Goal: Task Accomplishment & Management: Complete application form

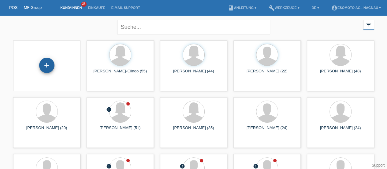
click at [44, 69] on div "+" at bounding box center [47, 65] width 15 height 10
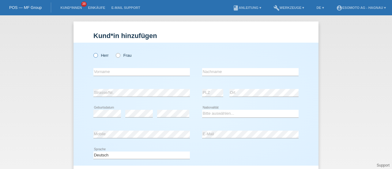
click at [93, 52] on icon at bounding box center [93, 52] width 0 height 0
click at [93, 55] on input "Herr" at bounding box center [95, 55] width 4 height 4
radio input "true"
click at [103, 70] on input "text" at bounding box center [141, 72] width 96 height 8
paste input "Lucas"
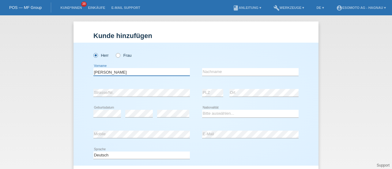
type input "Lucas"
type input "Muratori"
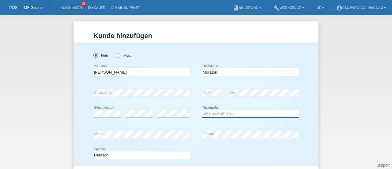
click at [206, 114] on select "Bitte auswählen... Schweiz Deutschland Liechtenstein Österreich ------------ Af…" at bounding box center [250, 113] width 96 height 7
select select "CH"
click at [202, 110] on select "Bitte auswählen... Schweiz Deutschland Liechtenstein Österreich ------------ Af…" at bounding box center [250, 113] width 96 height 7
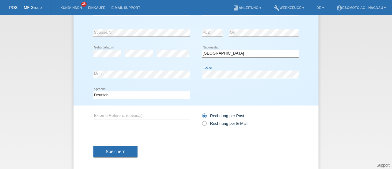
scroll to position [66, 0]
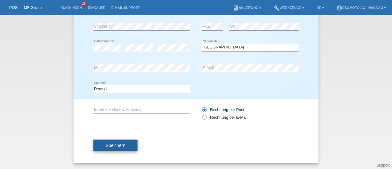
click at [124, 143] on button "Speichern" at bounding box center [115, 145] width 44 height 12
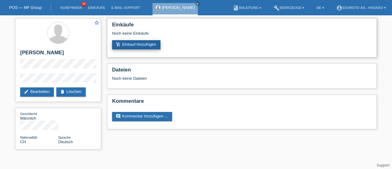
click at [139, 44] on link "add_shopping_cart Einkauf hinzufügen" at bounding box center [136, 44] width 48 height 9
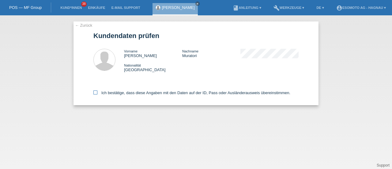
click at [96, 92] on icon at bounding box center [95, 92] width 4 height 4
click at [96, 92] on input "Ich bestätige, dass diese Angaben mit den Daten auf der ID, Pass oder Ausländer…" at bounding box center [95, 92] width 4 height 4
checkbox input "true"
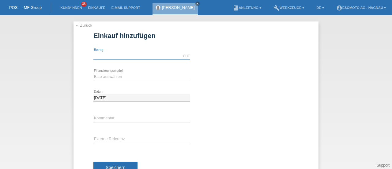
click at [105, 55] on input "text" at bounding box center [141, 56] width 96 height 8
type input "7600.00"
click at [106, 75] on select "Bitte auswählen Fixe Raten Kauf auf Rechnung mit Teilzahlungsoption" at bounding box center [141, 76] width 96 height 7
select select "69"
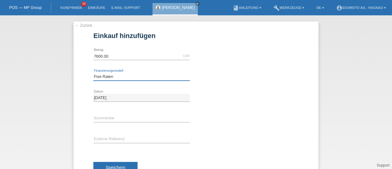
click at [93, 73] on select "Bitte auswählen Fixe Raten Kauf auf Rechnung mit Teilzahlungsoption" at bounding box center [141, 76] width 96 height 7
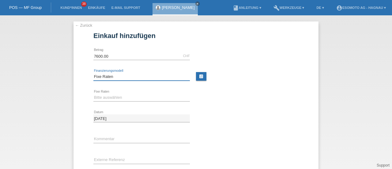
scroll to position [42, 0]
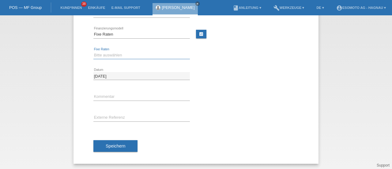
click at [110, 54] on select "Bitte auswählen 12 Raten 24 Raten 36 Raten 48 Raten" at bounding box center [141, 54] width 96 height 7
select select "140"
click at [93, 51] on select "Bitte auswählen 12 Raten 24 Raten 36 Raten 48 Raten" at bounding box center [141, 54] width 96 height 7
click at [106, 143] on span "Speichern" at bounding box center [116, 145] width 20 height 5
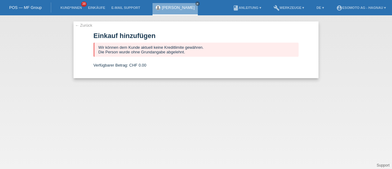
scroll to position [0, 0]
click at [82, 26] on link "← Zurück" at bounding box center [83, 25] width 17 height 5
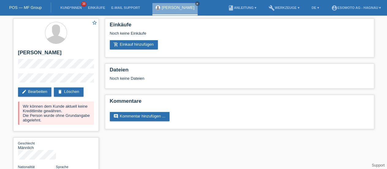
click at [196, 4] on icon "close" at bounding box center [197, 3] width 3 height 3
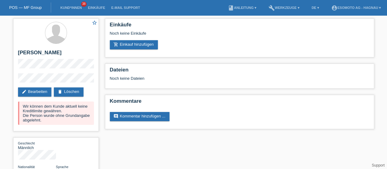
click at [26, 7] on link "POS — MF Group" at bounding box center [25, 7] width 32 height 5
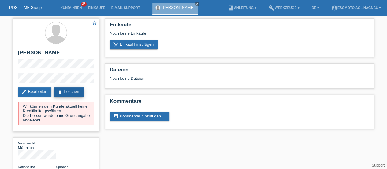
click at [73, 88] on link "delete Löschen" at bounding box center [68, 91] width 29 height 9
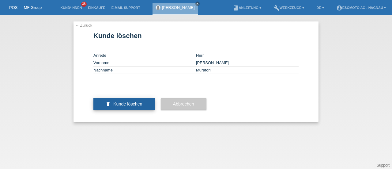
click at [131, 106] on span "Kunde löschen" at bounding box center [127, 103] width 29 height 5
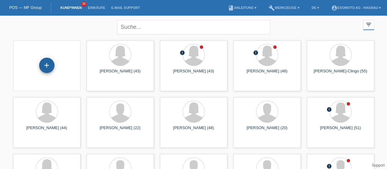
click at [47, 66] on div "+" at bounding box center [46, 65] width 15 height 15
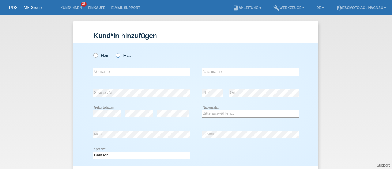
click at [115, 52] on icon at bounding box center [115, 52] width 0 height 0
click at [116, 55] on input "Frau" at bounding box center [118, 55] width 4 height 4
radio input "true"
click at [104, 75] on input "text" at bounding box center [141, 72] width 96 height 8
type input "Malina"
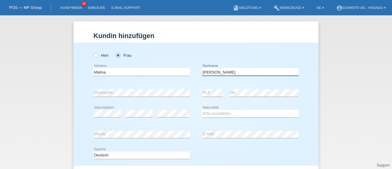
type input "Madadi"
click at [217, 113] on select "Bitte auswählen... Schweiz Deutschland Liechtenstein Österreich ------------ Af…" at bounding box center [250, 113] width 96 height 7
select select "AF"
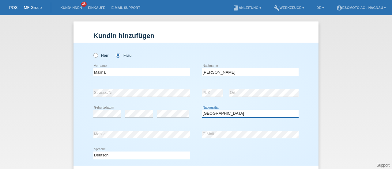
click at [202, 110] on select "Bitte auswählen... Schweiz Deutschland Liechtenstein Österreich ------------ Af…" at bounding box center [250, 113] width 96 height 7
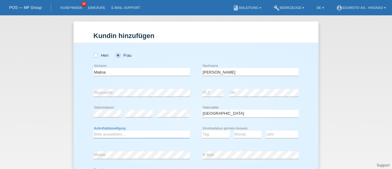
click at [140, 136] on select "Bitte auswählen... C B B - Flüchtlingsstatus Andere" at bounding box center [141, 133] width 96 height 7
select select "BF"
click at [93, 130] on select "Bitte auswählen... C B B - Flüchtlingsstatus Andere" at bounding box center [141, 133] width 96 height 7
click at [162, 132] on select "Bitte auswählen... C B B - Flüchtlingsstatus Andere" at bounding box center [141, 133] width 96 height 7
click at [93, 130] on select "Bitte auswählen... C B B - Flüchtlingsstatus Andere" at bounding box center [141, 133] width 96 height 7
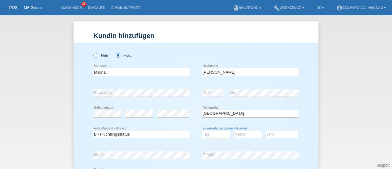
click at [211, 134] on select "Tag 01 02 03 04 05 06 07 08 09 10 11" at bounding box center [216, 133] width 28 height 7
select select "28"
click at [202, 130] on select "Tag 01 02 03 04 05 06 07 08 09 10 11" at bounding box center [216, 133] width 28 height 7
click at [241, 133] on select "Monat 01 02 03 04 05 06 07 08 09 10 11" at bounding box center [248, 133] width 28 height 7
select select "10"
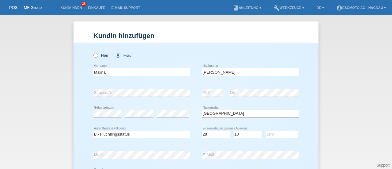
click at [234, 130] on select "Monat 01 02 03 04 05 06 07 08 09 10 11" at bounding box center [248, 133] width 28 height 7
click at [279, 135] on select "Jahr 2025 2024 2023 2022 2021 2020 2019 2018 2017 2016 2015 2014 2013 2012 2011…" at bounding box center [282, 133] width 32 height 7
select select "2015"
click at [266, 130] on select "Jahr 2025 2024 2023 2022 2021 2020 2019 2018 2017 2016 2015 2014 2013 2012 2011…" at bounding box center [282, 133] width 32 height 7
click at [124, 131] on select "Bitte auswählen... C B B - Flüchtlingsstatus Andere" at bounding box center [141, 133] width 96 height 7
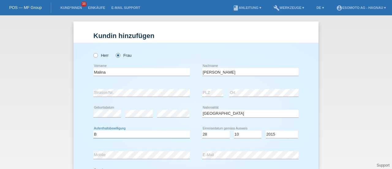
click at [93, 130] on select "Bitte auswählen... C B B - Flüchtlingsstatus Andere" at bounding box center [141, 133] width 96 height 7
click at [140, 133] on select "Bitte auswählen... C B B - Flüchtlingsstatus Andere" at bounding box center [141, 133] width 96 height 7
select select "BF"
click at [93, 130] on select "Bitte auswählen... C B B - Flüchtlingsstatus Andere" at bounding box center [141, 133] width 96 height 7
click at [190, 129] on div "Bitte auswählen... C B B - Flüchtlingsstatus Andere error Aufenthaltsbewilligun…" at bounding box center [195, 134] width 205 height 21
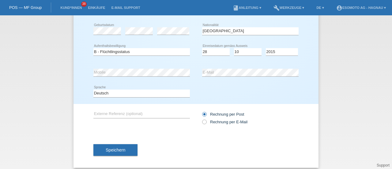
scroll to position [83, 0]
click at [126, 147] on button "Speichern" at bounding box center [115, 150] width 44 height 12
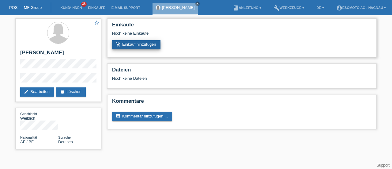
click at [129, 47] on link "add_shopping_cart Einkauf hinzufügen" at bounding box center [136, 44] width 48 height 9
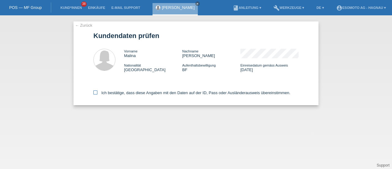
click at [96, 92] on icon at bounding box center [95, 92] width 4 height 4
click at [96, 92] on input "Ich bestätige, dass diese Angaben mit den Daten auf der ID, Pass oder Ausländer…" at bounding box center [95, 92] width 4 height 4
checkbox input "true"
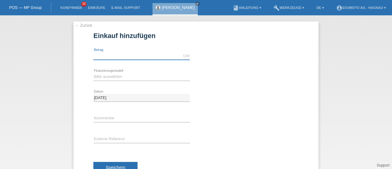
click at [118, 52] on input "text" at bounding box center [141, 56] width 96 height 8
click at [111, 57] on input "7600.00" at bounding box center [141, 56] width 96 height 8
click at [99, 55] on input "7600.00" at bounding box center [141, 56] width 96 height 8
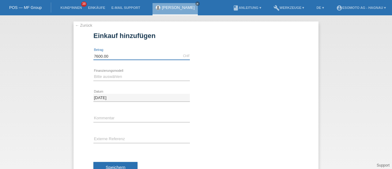
click at [99, 55] on input "7600.00" at bounding box center [141, 56] width 96 height 8
type input "2890.00"
click at [108, 78] on select "Bitte auswählen Fixe Raten Kauf auf Rechnung mit Teilzahlungsoption" at bounding box center [141, 76] width 96 height 7
select select "69"
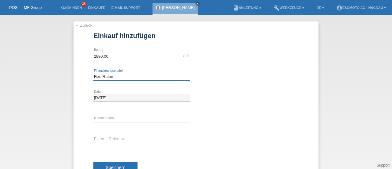
click at [93, 73] on select "Bitte auswählen Fixe Raten Kauf auf Rechnung mit Teilzahlungsoption" at bounding box center [141, 76] width 96 height 7
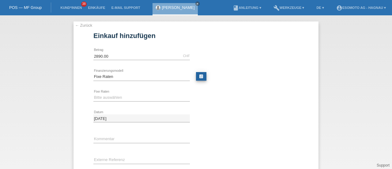
click at [200, 78] on link "calculate" at bounding box center [201, 76] width 10 height 9
type input "2890.00"
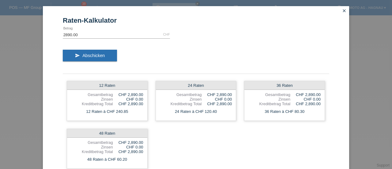
click at [342, 11] on icon "close" at bounding box center [344, 10] width 5 height 5
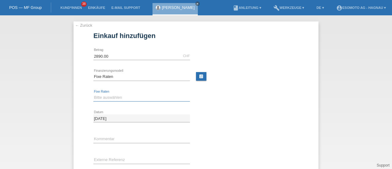
click at [150, 99] on select "Bitte auswählen 12 Raten 24 Raten 36 Raten 48 Raten" at bounding box center [141, 97] width 96 height 7
select select "140"
click at [93, 94] on select "Bitte auswählen 12 Raten 24 Raten 36 Raten 48 Raten" at bounding box center [141, 97] width 96 height 7
click at [210, 115] on div "06.10.2025 error Datum" at bounding box center [195, 118] width 205 height 21
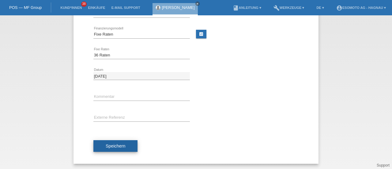
click at [112, 145] on span "Speichern" at bounding box center [116, 145] width 20 height 5
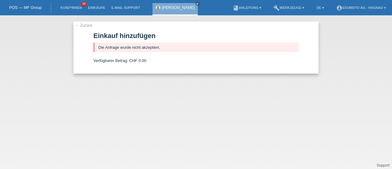
scroll to position [0, 0]
click at [84, 26] on link "← Zurück" at bounding box center [83, 25] width 17 height 5
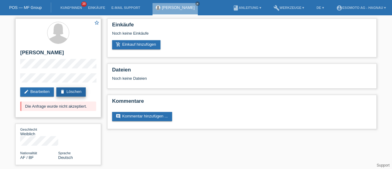
click at [71, 94] on link "delete Löschen" at bounding box center [70, 91] width 29 height 9
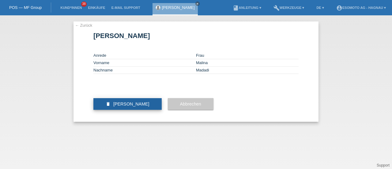
click at [126, 106] on span "[PERSON_NAME]" at bounding box center [131, 103] width 36 height 5
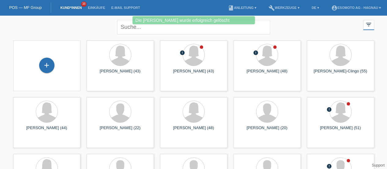
click at [27, 6] on link "POS — MF Group" at bounding box center [25, 7] width 32 height 5
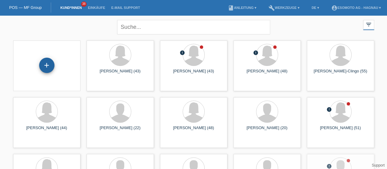
click at [48, 62] on div "+" at bounding box center [46, 65] width 15 height 15
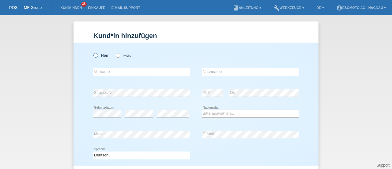
click at [96, 55] on label "Herr" at bounding box center [100, 55] width 15 height 5
click at [96, 55] on input "Herr" at bounding box center [95, 55] width 4 height 4
radio input "true"
click at [97, 74] on input "text" at bounding box center [141, 72] width 96 height 8
type input "Darko"
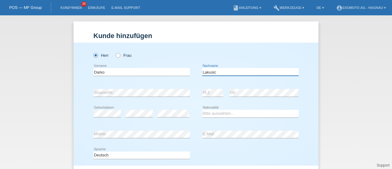
type input "Lakusic"
click at [218, 114] on select "Bitte auswählen... Schweiz Deutschland Liechtenstein Österreich ------------ Af…" at bounding box center [250, 113] width 96 height 7
select select "CH"
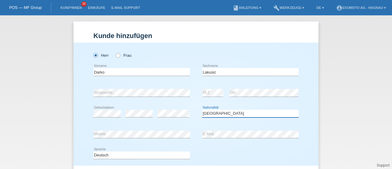
click at [202, 110] on select "Bitte auswählen... Schweiz Deutschland Liechtenstein Österreich ------------ Af…" at bounding box center [250, 113] width 96 height 7
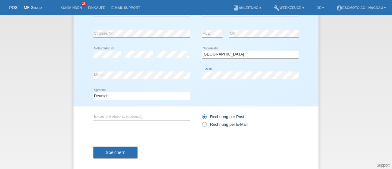
scroll to position [66, 0]
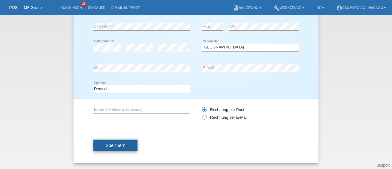
click at [119, 144] on span "Speichern" at bounding box center [116, 145] width 20 height 5
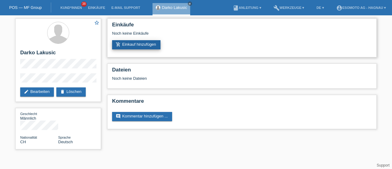
click at [123, 48] on link "add_shopping_cart Einkauf hinzufügen" at bounding box center [136, 44] width 48 height 9
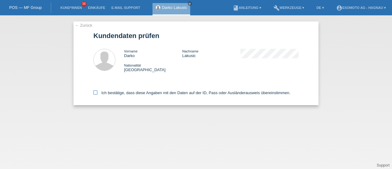
click at [94, 91] on icon at bounding box center [95, 92] width 4 height 4
click at [94, 91] on input "Ich bestätige, dass diese Angaben mit den Daten auf der ID, Pass oder Ausländer…" at bounding box center [95, 92] width 4 height 4
checkbox input "true"
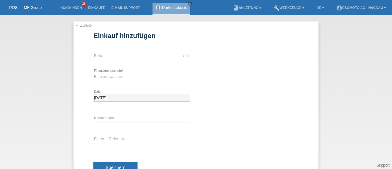
click at [116, 50] on div "CHF error [GEOGRAPHIC_DATA]" at bounding box center [141, 56] width 96 height 21
click at [112, 57] on input "text" at bounding box center [141, 56] width 96 height 8
type input "7600.00"
click at [114, 76] on select "Bitte auswählen Fixe Raten Kauf auf Rechnung mit Teilzahlungsoption" at bounding box center [141, 76] width 96 height 7
select select "69"
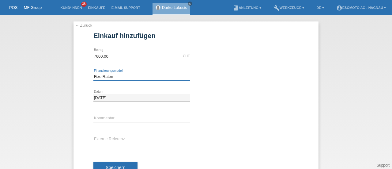
click at [93, 73] on select "Bitte auswählen Fixe Raten Kauf auf Rechnung mit Teilzahlungsoption" at bounding box center [141, 76] width 96 height 7
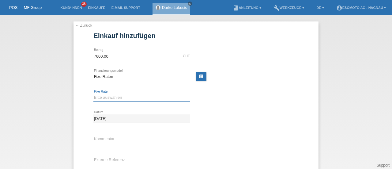
click at [102, 96] on select "Bitte auswählen 12 Raten 24 Raten 36 Raten 48 Raten" at bounding box center [141, 97] width 96 height 7
select select "140"
click at [93, 94] on select "Bitte auswählen 12 Raten 24 Raten 36 Raten 48 Raten" at bounding box center [141, 97] width 96 height 7
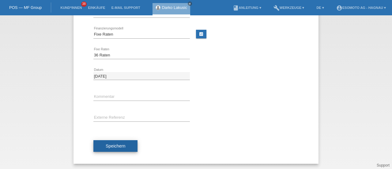
click at [103, 143] on button "Speichern" at bounding box center [115, 146] width 44 height 12
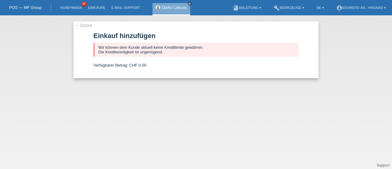
scroll to position [0, 0]
click at [84, 25] on link "← Zurück" at bounding box center [83, 25] width 17 height 5
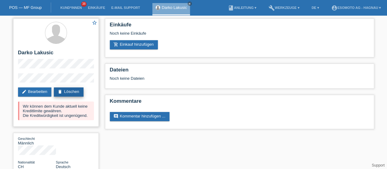
click at [71, 89] on link "delete Löschen" at bounding box center [68, 91] width 29 height 9
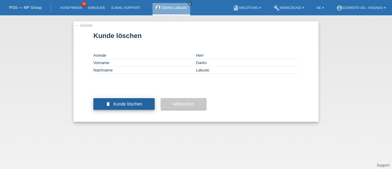
click at [130, 106] on span "Kunde löschen" at bounding box center [127, 103] width 29 height 5
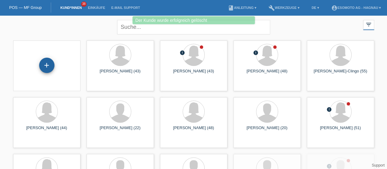
click at [47, 65] on div "+" at bounding box center [46, 65] width 15 height 15
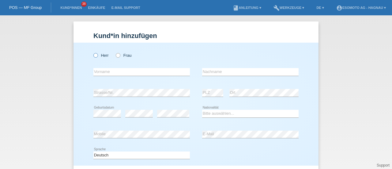
click at [93, 52] on icon at bounding box center [93, 52] width 0 height 0
click at [94, 55] on input "Herr" at bounding box center [95, 55] width 4 height 4
radio input "true"
click at [101, 71] on input "text" at bounding box center [141, 72] width 96 height 8
type input "I"
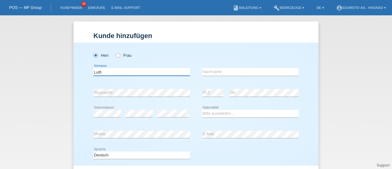
type input "Lutfi"
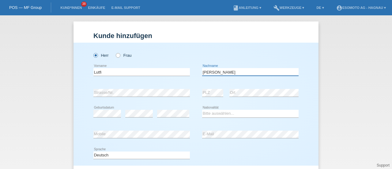
type input "[PERSON_NAME]"
click at [210, 112] on select "Bitte auswählen... Schweiz Deutschland Liechtenstein Österreich ------------ Af…" at bounding box center [250, 113] width 96 height 7
select select "MK"
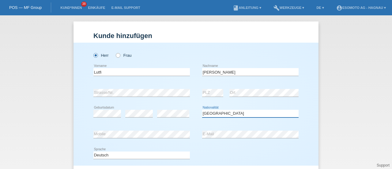
click at [202, 110] on select "Bitte auswählen... Schweiz Deutschland Liechtenstein Österreich ------------ Af…" at bounding box center [250, 113] width 96 height 7
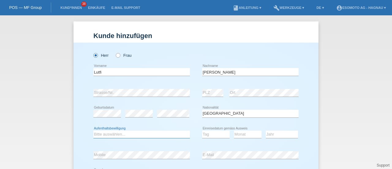
click at [145, 135] on select "Bitte auswählen... C B B - Flüchtlingsstatus Andere" at bounding box center [141, 133] width 96 height 7
select select "B"
click at [93, 130] on select "Bitte auswählen... C B B - Flüchtlingsstatus Andere" at bounding box center [141, 133] width 96 height 7
click at [211, 134] on select "Tag 01 02 03 04 05 06 07 08 09 10 11" at bounding box center [216, 133] width 28 height 7
select select "07"
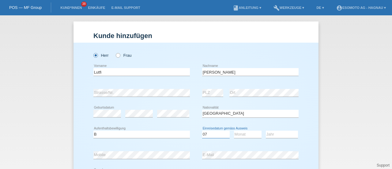
click at [202, 130] on select "Tag 01 02 03 04 05 06 07 08 09 10 11" at bounding box center [216, 133] width 28 height 7
click at [245, 137] on select "Monat 01 02 03 04 05 06 07 08 09 10 11" at bounding box center [248, 133] width 28 height 7
select select "04"
click at [234, 130] on select "Monat 01 02 03 04 05 06 07 08 09 10 11" at bounding box center [248, 133] width 28 height 7
click at [276, 134] on select "Jahr 2025 2024 2023 2022 2021 2020 2019 2018 2017 2016 2015 2014 2013 2012 2011…" at bounding box center [282, 133] width 32 height 7
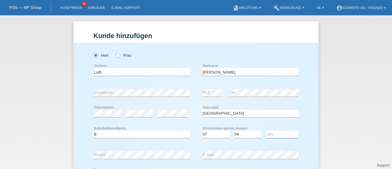
select select "2006"
click at [266, 130] on select "Jahr 2025 2024 2023 2022 2021 2020 2019 2018 2017 2016 2015 2014 2013 2012 2011…" at bounding box center [282, 133] width 32 height 7
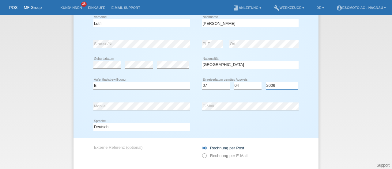
scroll to position [49, 0]
click at [206, 124] on div "Deutsch Français Italiano English error Sprache" at bounding box center [195, 126] width 205 height 21
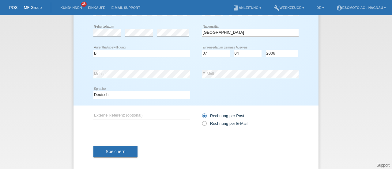
scroll to position [87, 0]
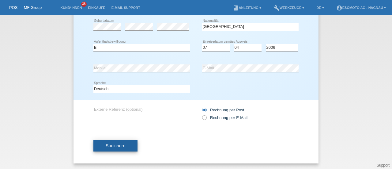
click at [120, 145] on span "Speichern" at bounding box center [116, 145] width 20 height 5
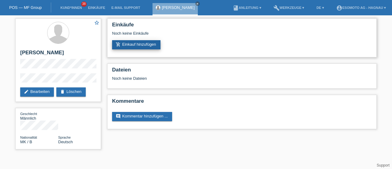
click at [155, 46] on link "add_shopping_cart Einkauf hinzufügen" at bounding box center [136, 44] width 48 height 9
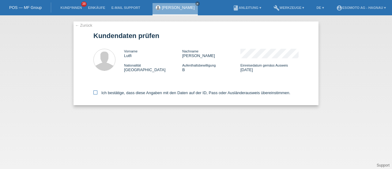
click at [93, 94] on icon at bounding box center [95, 92] width 4 height 4
click at [93, 94] on input "Ich bestätige, dass diese Angaben mit den Daten auf der ID, Pass oder Ausländer…" at bounding box center [95, 92] width 4 height 4
checkbox input "true"
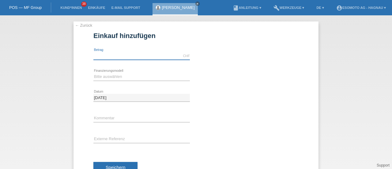
click at [118, 56] on input "text" at bounding box center [141, 56] width 96 height 8
type input "7600.00"
click at [115, 75] on select "Bitte auswählen Fixe Raten Kauf auf Rechnung mit Teilzahlungsoption" at bounding box center [141, 76] width 96 height 7
select select "69"
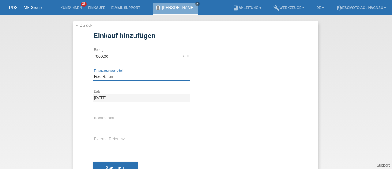
click at [93, 73] on select "Bitte auswählen Fixe Raten Kauf auf Rechnung mit Teilzahlungsoption" at bounding box center [141, 76] width 96 height 7
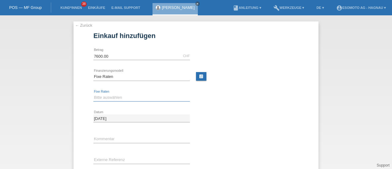
click at [102, 97] on select "Bitte auswählen 12 Raten 24 Raten 36 Raten 48 Raten" at bounding box center [141, 97] width 96 height 7
select select "140"
click at [93, 94] on select "Bitte auswählen 12 Raten 24 Raten 36 Raten 48 Raten" at bounding box center [141, 97] width 96 height 7
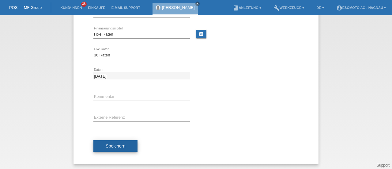
click at [106, 146] on span "Speichern" at bounding box center [116, 145] width 20 height 5
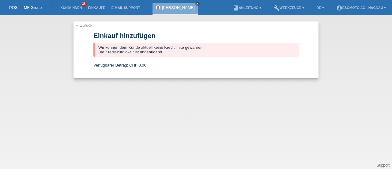
scroll to position [0, 0]
click at [86, 23] on link "← Zurück" at bounding box center [83, 25] width 17 height 5
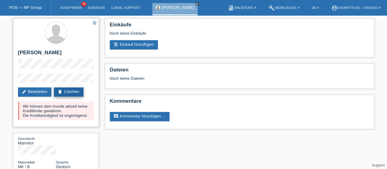
click at [70, 91] on link "delete Löschen" at bounding box center [68, 91] width 29 height 9
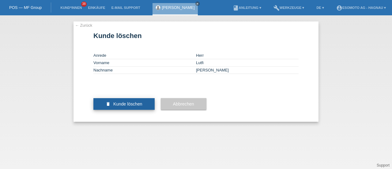
click at [135, 106] on span "Kunde löschen" at bounding box center [127, 103] width 29 height 5
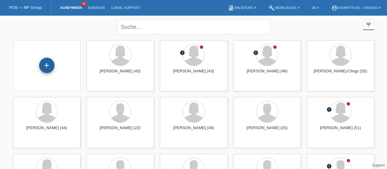
click at [50, 67] on div "+" at bounding box center [47, 65] width 15 height 10
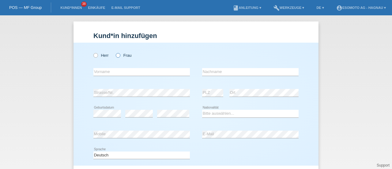
click at [115, 52] on icon at bounding box center [115, 52] width 0 height 0
click at [116, 57] on input "Frau" at bounding box center [118, 55] width 4 height 4
radio input "true"
click at [99, 72] on input "text" at bounding box center [141, 72] width 96 height 8
click at [106, 72] on input "Melanie" at bounding box center [141, 72] width 96 height 8
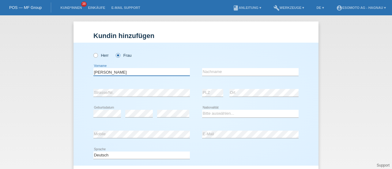
type input "Melanie Elena"
type input "Nietlispach"
click at [221, 100] on div "error PLZ error Ort" at bounding box center [250, 92] width 96 height 21
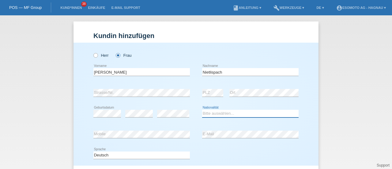
click at [213, 114] on select "Bitte auswählen... Schweiz Deutschland Liechtenstein Österreich ------------ Af…" at bounding box center [250, 113] width 96 height 7
select select "CH"
click at [202, 110] on select "Bitte auswählen... [GEOGRAPHIC_DATA] [GEOGRAPHIC_DATA] [GEOGRAPHIC_DATA] [GEOGR…" at bounding box center [250, 113] width 96 height 7
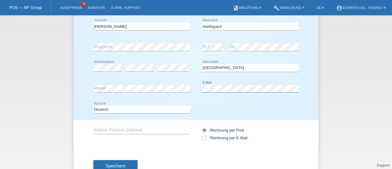
scroll to position [66, 0]
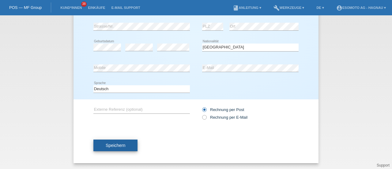
click at [124, 145] on button "Speichern" at bounding box center [115, 145] width 44 height 12
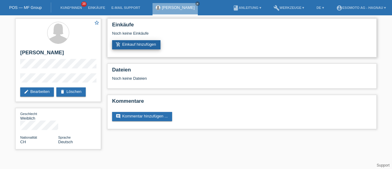
click at [141, 45] on link "add_shopping_cart Einkauf hinzufügen" at bounding box center [136, 44] width 48 height 9
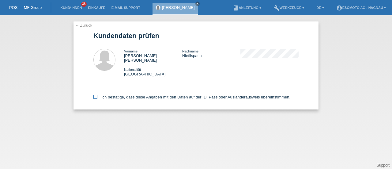
click at [94, 95] on label "Ich bestätige, dass diese Angaben mit den Daten auf der ID, Pass oder Ausländer…" at bounding box center [191, 97] width 197 height 5
click at [94, 95] on input "Ich bestätige, dass diese Angaben mit den Daten auf der ID, Pass oder Ausländer…" at bounding box center [95, 97] width 4 height 4
checkbox input "true"
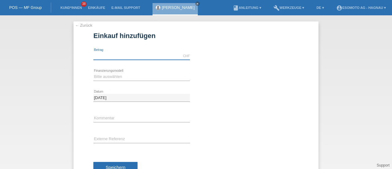
click at [105, 53] on input "text" at bounding box center [141, 56] width 96 height 8
type input "7600.00"
click at [109, 76] on select "Bitte auswählen Fixe Raten Kauf auf Rechnung mit Teilzahlungsoption" at bounding box center [141, 76] width 96 height 7
select select "69"
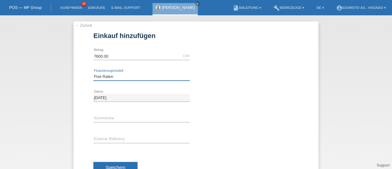
click at [93, 73] on select "Bitte auswählen Fixe Raten Kauf auf Rechnung mit Teilzahlungsoption" at bounding box center [141, 76] width 96 height 7
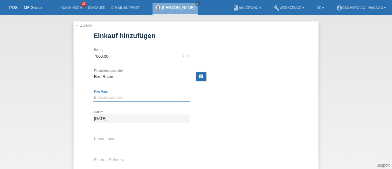
click at [104, 100] on select "Bitte auswählen 12 Raten 24 Raten 36 Raten 48 Raten" at bounding box center [141, 97] width 96 height 7
select select "140"
click at [93, 94] on select "Bitte auswählen 12 Raten 24 Raten 36 Raten 48 Raten" at bounding box center [141, 97] width 96 height 7
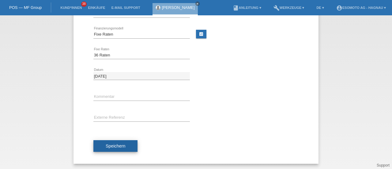
click at [108, 141] on button "Speichern" at bounding box center [115, 146] width 44 height 12
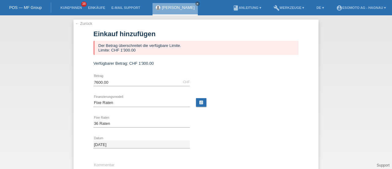
scroll to position [0, 0]
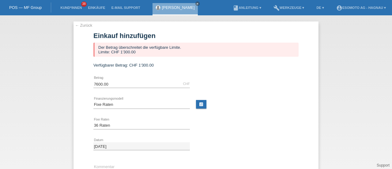
click at [83, 25] on link "← Zurück" at bounding box center [83, 25] width 17 height 5
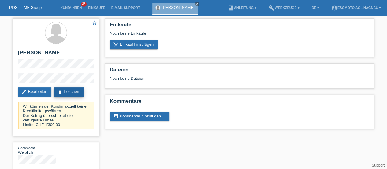
click at [77, 93] on link "delete Löschen" at bounding box center [68, 91] width 29 height 9
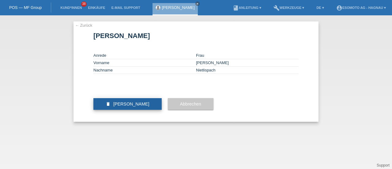
click at [117, 106] on span "Kundin löschen" at bounding box center [131, 103] width 36 height 5
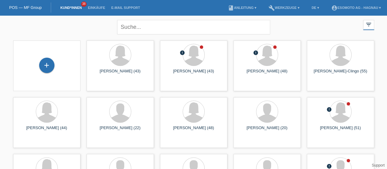
click at [29, 5] on link "POS — MF Group" at bounding box center [25, 7] width 32 height 5
click at [48, 65] on div "+" at bounding box center [46, 65] width 15 height 15
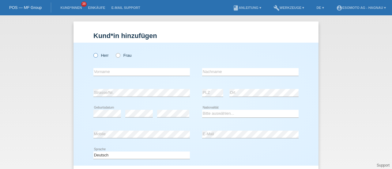
click at [93, 52] on icon at bounding box center [93, 52] width 0 height 0
click at [95, 55] on input "Herr" at bounding box center [95, 55] width 4 height 4
radio input "true"
click at [96, 71] on input "text" at bounding box center [141, 72] width 96 height 8
type input "Jetmir"
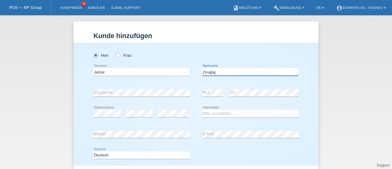
type input "Zmajlaj"
click at [205, 113] on select "Bitte auswählen... [GEOGRAPHIC_DATA] [GEOGRAPHIC_DATA] [GEOGRAPHIC_DATA] [GEOGR…" at bounding box center [250, 113] width 96 height 7
select select "XK"
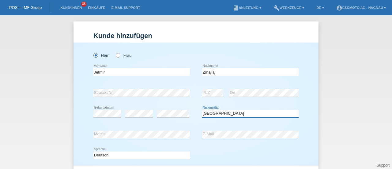
click at [202, 110] on select "Bitte auswählen... Schweiz Deutschland Liechtenstein Österreich ------------ Af…" at bounding box center [250, 113] width 96 height 7
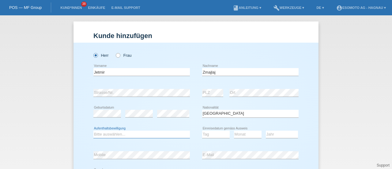
click at [139, 133] on select "Bitte auswählen... C B B - Flüchtlingsstatus Andere" at bounding box center [141, 133] width 96 height 7
select select "C"
click at [93, 130] on select "Bitte auswählen... C B B - Flüchtlingsstatus Andere" at bounding box center [141, 133] width 96 height 7
click at [206, 134] on select "Tag 01 02 03 04 05 06 07 08 09 10 11" at bounding box center [216, 133] width 28 height 7
select select "29"
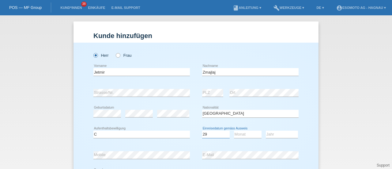
click at [202, 130] on select "Tag 01 02 03 04 05 06 07 08 09 10 11" at bounding box center [216, 133] width 28 height 7
click at [240, 134] on select "Monat 01 02 03 04 05 06 07 08 09 10 11" at bounding box center [248, 133] width 28 height 7
select select "10"
click at [234, 130] on select "Monat 01 02 03 04 05 06 07 08 09 10 11" at bounding box center [248, 133] width 28 height 7
click at [270, 134] on select "Jahr 2025 2024 2023 2022 2021 2020 2019 2018 2017 2016 2015 2014 2013 2012 2011…" at bounding box center [282, 133] width 32 height 7
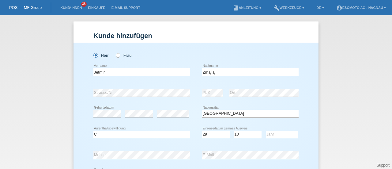
select select "2002"
click at [266, 130] on select "Jahr 2025 2024 2023 2022 2021 2020 2019 2018 2017 2016 2015 2014 2013 2012 2011…" at bounding box center [282, 133] width 32 height 7
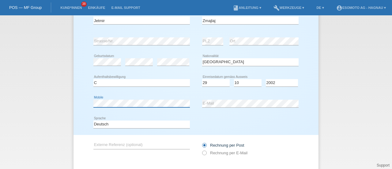
scroll to position [87, 0]
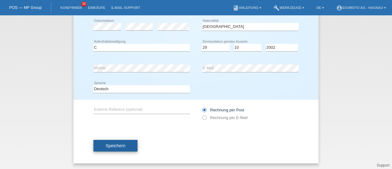
click at [130, 142] on button "Speichern" at bounding box center [115, 146] width 44 height 12
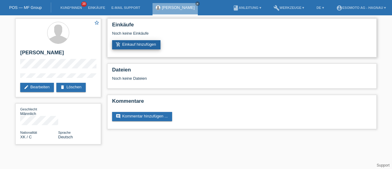
click at [154, 44] on link "add_shopping_cart Einkauf hinzufügen" at bounding box center [136, 44] width 48 height 9
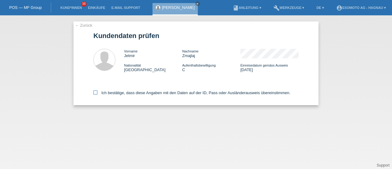
click at [95, 95] on label "Ich bestätige, dass diese Angaben mit den Daten auf der ID, Pass oder Ausländer…" at bounding box center [191, 92] width 197 height 5
click at [95, 94] on input "Ich bestätige, dass diese Angaben mit den Daten auf der ID, Pass oder Ausländer…" at bounding box center [95, 92] width 4 height 4
checkbox input "true"
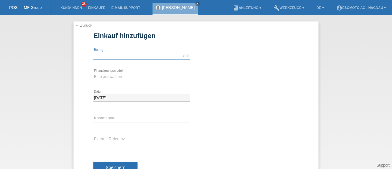
click at [122, 57] on input "text" at bounding box center [141, 56] width 96 height 8
type input "7600.00"
click at [123, 78] on select "Bitte auswählen Fixe Raten Kauf auf Rechnung mit Teilzahlungsoption" at bounding box center [141, 76] width 96 height 7
select select "69"
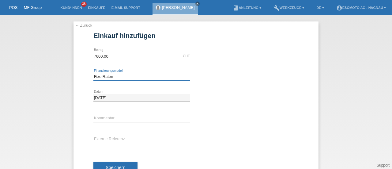
click at [93, 73] on select "Bitte auswählen Fixe Raten Kauf auf Rechnung mit Teilzahlungsoption" at bounding box center [141, 76] width 96 height 7
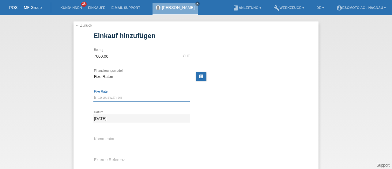
click at [107, 97] on select "Bitte auswählen 12 Raten 24 Raten 36 Raten 48 Raten" at bounding box center [141, 97] width 96 height 7
select select "140"
click at [93, 94] on select "Bitte auswählen 12 Raten 24 Raten 36 Raten 48 Raten" at bounding box center [141, 97] width 96 height 7
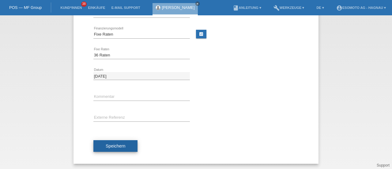
click at [102, 146] on button "Speichern" at bounding box center [115, 146] width 44 height 12
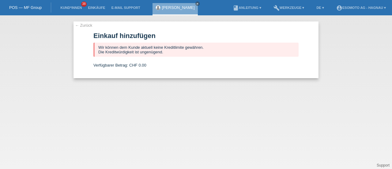
scroll to position [0, 0]
click at [25, 6] on link "POS — MF Group" at bounding box center [25, 7] width 32 height 5
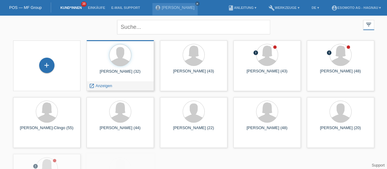
click at [121, 71] on div "[PERSON_NAME] (32)" at bounding box center [121, 74] width 58 height 10
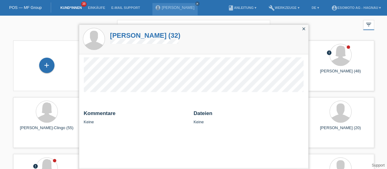
click at [116, 32] on h1 "[PERSON_NAME] (32)" at bounding box center [145, 36] width 70 height 8
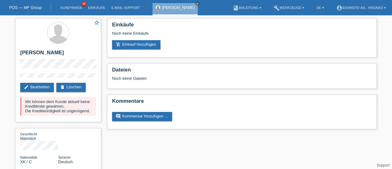
click at [29, 6] on link "POS — MF Group" at bounding box center [25, 7] width 32 height 5
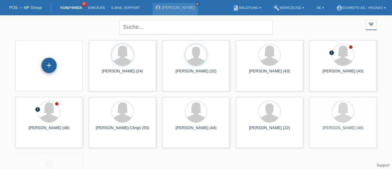
click at [50, 63] on div "+" at bounding box center [49, 65] width 15 height 10
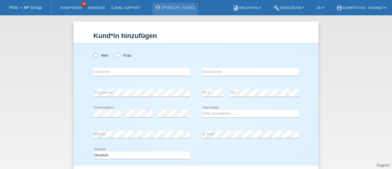
click at [97, 55] on label "Herr" at bounding box center [100, 55] width 15 height 5
click at [97, 55] on input "Herr" at bounding box center [95, 55] width 4 height 4
radio input "true"
click at [100, 71] on input "text" at bounding box center [141, 72] width 96 height 8
click at [99, 70] on input "text" at bounding box center [141, 72] width 96 height 8
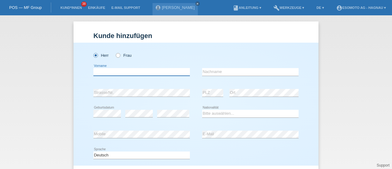
click at [102, 72] on input "text" at bounding box center [141, 72] width 96 height 8
type input "Bekim"
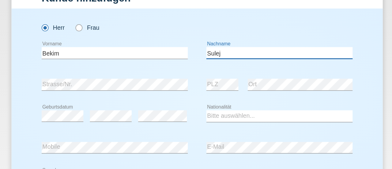
type input "Sulejmani"
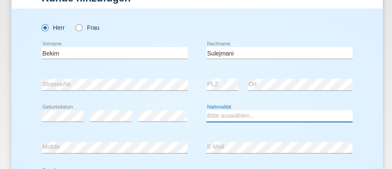
click at [206, 112] on select "Bitte auswählen... Schweiz Deutschland Liechtenstein Österreich ------------ Af…" at bounding box center [250, 113] width 96 height 7
select select "CH"
click at [202, 110] on select "Bitte auswählen... Schweiz Deutschland Liechtenstein Österreich ------------ Af…" at bounding box center [250, 113] width 96 height 7
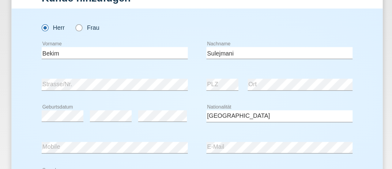
click at [191, 100] on div "error Strasse/Nr. error PLZ error Ort" at bounding box center [195, 92] width 205 height 21
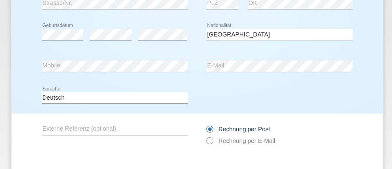
scroll to position [54, 0]
click at [190, 94] on div "Deutsch Français Italiano English error Sprache" at bounding box center [195, 101] width 205 height 21
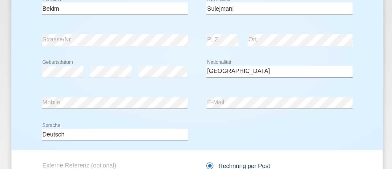
scroll to position [66, 0]
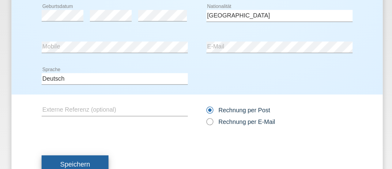
click at [119, 144] on span "Speichern" at bounding box center [116, 145] width 20 height 5
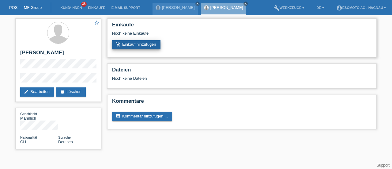
click at [141, 45] on link "add_shopping_cart Einkauf hinzufügen" at bounding box center [136, 44] width 48 height 9
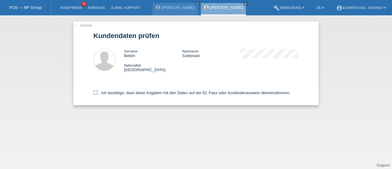
click at [95, 93] on icon at bounding box center [95, 92] width 4 height 4
click at [95, 93] on input "Ich bestätige, dass diese Angaben mit den Daten auf der ID, Pass oder Ausländer…" at bounding box center [95, 92] width 4 height 4
checkbox input "true"
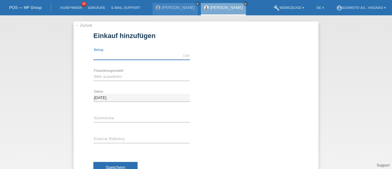
click at [101, 53] on input "text" at bounding box center [141, 56] width 96 height 8
type input "2590.00"
click at [103, 76] on select "Bitte auswählen Fixe Raten Kauf auf Rechnung mit Teilzahlungsoption" at bounding box center [141, 76] width 96 height 7
select select "69"
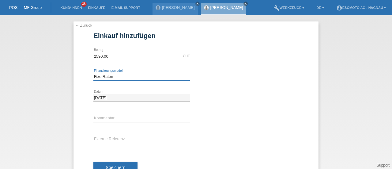
click at [93, 73] on select "Bitte auswählen Fixe Raten Kauf auf Rechnung mit Teilzahlungsoption" at bounding box center [141, 76] width 96 height 7
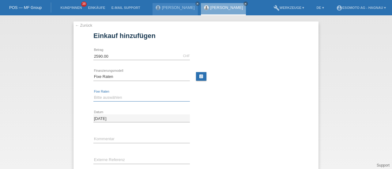
click at [108, 97] on select "Bitte auswählen 12 Raten 24 Raten 36 Raten 48 Raten" at bounding box center [141, 97] width 96 height 7
click at [200, 77] on link "calculate" at bounding box center [201, 76] width 10 height 9
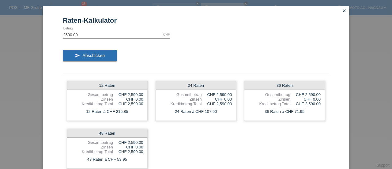
scroll to position [11, 0]
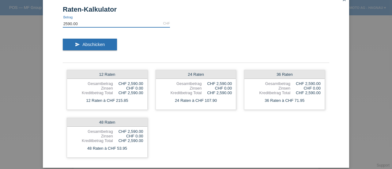
click at [64, 26] on input "2590.00" at bounding box center [116, 24] width 107 height 8
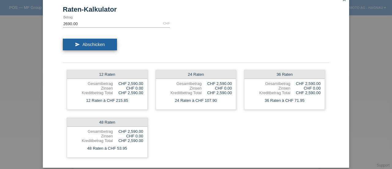
click at [80, 44] on button "send Abschicken" at bounding box center [90, 45] width 54 height 12
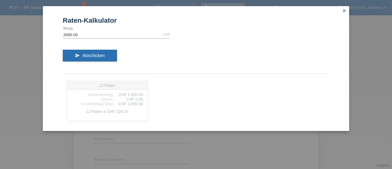
scroll to position [0, 0]
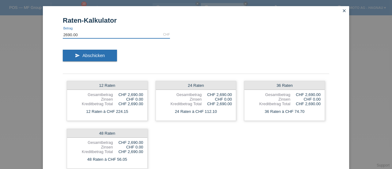
click at [64, 35] on input "2690.00" at bounding box center [116, 35] width 107 height 8
click at [65, 35] on input "2690.00" at bounding box center [116, 35] width 107 height 8
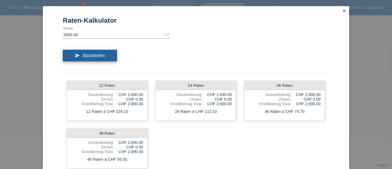
click at [86, 55] on span "Abschicken" at bounding box center [93, 55] width 22 height 5
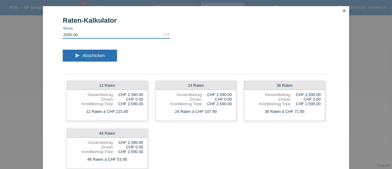
click at [64, 35] on input "2590.00" at bounding box center [116, 35] width 107 height 8
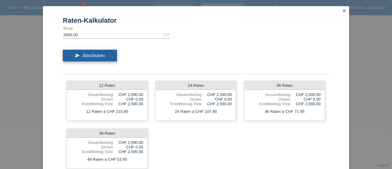
click at [82, 55] on span "Abschicken" at bounding box center [93, 55] width 22 height 5
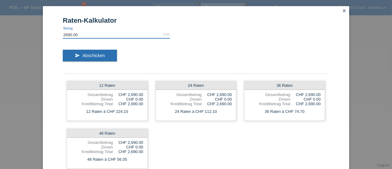
click at [63, 35] on input "2690.00" at bounding box center [116, 35] width 107 height 8
click at [65, 35] on input "2690.00" at bounding box center [116, 35] width 107 height 8
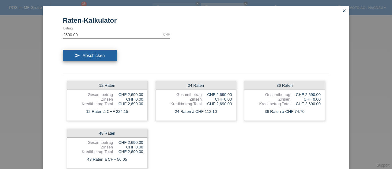
click at [82, 55] on span "Abschicken" at bounding box center [93, 55] width 22 height 5
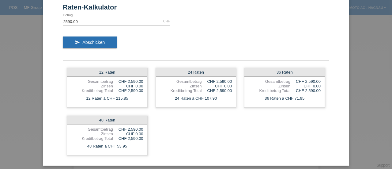
scroll to position [9, 0]
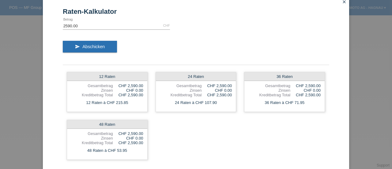
drag, startPoint x: 324, startPoint y: 1, endPoint x: 228, endPoint y: 17, distance: 97.5
click at [228, 17] on form "Raten-Kalkulator 2590.00 CHF error Betrag send Abschicken 12 Raten Gesamtbetrag…" at bounding box center [196, 89] width 266 height 162
click at [64, 25] on input "2590.00" at bounding box center [116, 26] width 107 height 8
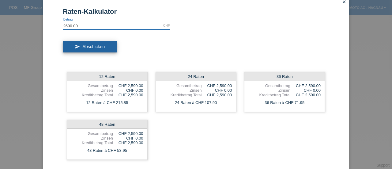
type input "2690.00"
click at [85, 47] on span "Abschicken" at bounding box center [93, 46] width 22 height 5
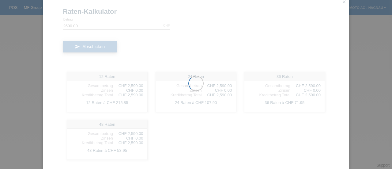
scroll to position [0, 0]
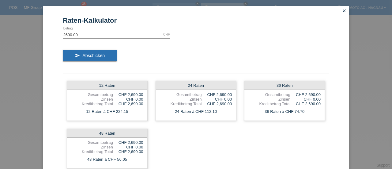
click at [342, 9] on icon "close" at bounding box center [344, 10] width 5 height 5
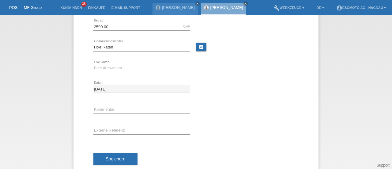
scroll to position [32, 0]
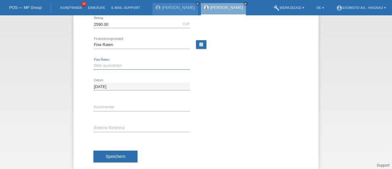
click at [105, 67] on select "Bitte auswählen 12 Raten 24 Raten 36 Raten 48 Raten" at bounding box center [141, 65] width 96 height 7
select select "138"
click at [93, 62] on select "Bitte auswählen 12 Raten 24 Raten 36 Raten 48 Raten" at bounding box center [141, 65] width 96 height 7
click at [214, 78] on div at bounding box center [250, 78] width 96 height 5
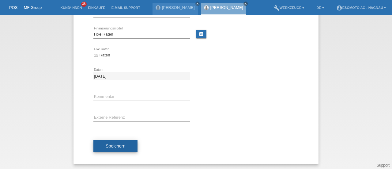
click at [112, 144] on span "Speichern" at bounding box center [116, 145] width 20 height 5
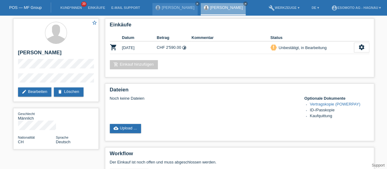
click at [28, 11] on div "POS — MF Group" at bounding box center [25, 7] width 51 height 10
click at [28, 8] on link "POS — MF Group" at bounding box center [25, 7] width 32 height 5
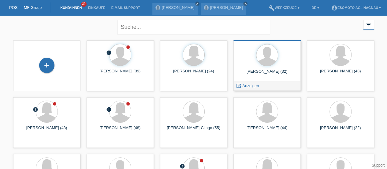
click at [257, 72] on div "Jetmir Zmajlaj (32)" at bounding box center [268, 74] width 58 height 10
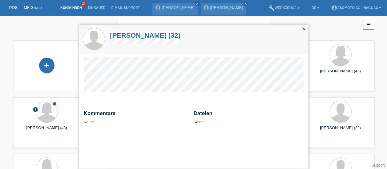
click at [143, 36] on h1 "Jetmir Zmajlaj (32)" at bounding box center [145, 36] width 70 height 8
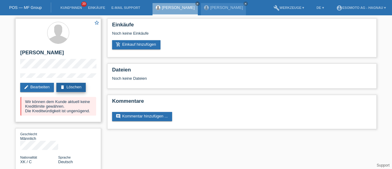
click at [79, 88] on link "delete Löschen" at bounding box center [70, 87] width 29 height 9
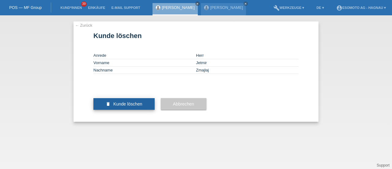
click at [128, 106] on span "Kunde löschen" at bounding box center [127, 103] width 29 height 5
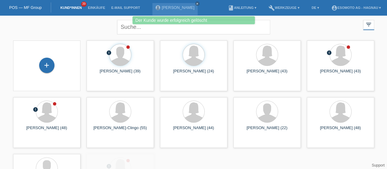
click at [28, 6] on link "POS — MF Group" at bounding box center [25, 7] width 32 height 5
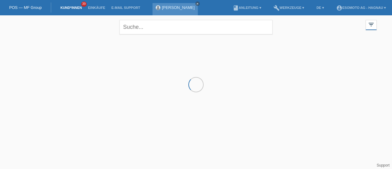
click at [196, 3] on icon "close" at bounding box center [197, 3] width 3 height 3
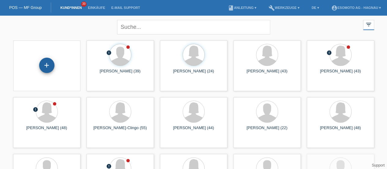
click at [47, 68] on div "+" at bounding box center [46, 65] width 15 height 15
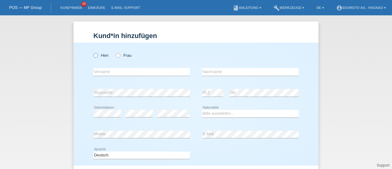
click at [93, 52] on icon at bounding box center [93, 52] width 0 height 0
click at [93, 54] on input "Herr" at bounding box center [95, 55] width 4 height 4
radio input "true"
click at [107, 71] on input "text" at bounding box center [141, 72] width 96 height 8
type input "Alexander"
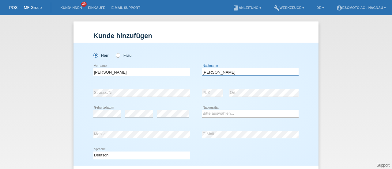
type input "Thiel"
click at [211, 113] on select "Bitte auswählen... Schweiz Deutschland Liechtenstein Österreich ------------ Af…" at bounding box center [250, 113] width 96 height 7
select select "AT"
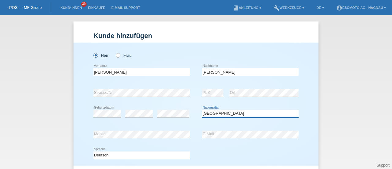
click at [202, 110] on select "Bitte auswählen... Schweiz Deutschland Liechtenstein Österreich ------------ Af…" at bounding box center [250, 113] width 96 height 7
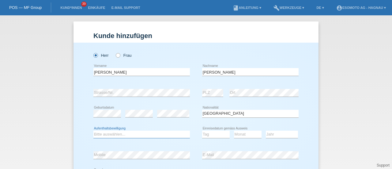
click at [117, 134] on select "Bitte auswählen... C B B - Flüchtlingsstatus Andere" at bounding box center [141, 133] width 96 height 7
select select "B"
click at [93, 130] on select "Bitte auswählen... C B B - Flüchtlingsstatus Andere" at bounding box center [141, 133] width 96 height 7
click at [212, 134] on select "Tag 01 02 03 04 05 06 07 08 09 10 11" at bounding box center [216, 133] width 28 height 7
select select "06"
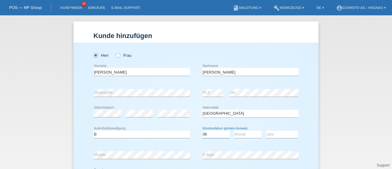
click at [202, 130] on select "Tag 01 02 03 04 05 06 07 08 09 10 11" at bounding box center [216, 133] width 28 height 7
click at [241, 137] on select "Monat 01 02 03 04 05 06 07 08 09 10 11" at bounding box center [248, 133] width 28 height 7
select select "03"
click at [234, 130] on select "Monat 01 02 03 04 05 06 07 08 09 10 11" at bounding box center [248, 133] width 28 height 7
click at [273, 134] on select "Jahr 2025 2024 2023 2022 2021 2020 2019 2018 2017 2016 2015 2014 2013 2012 2011…" at bounding box center [282, 133] width 32 height 7
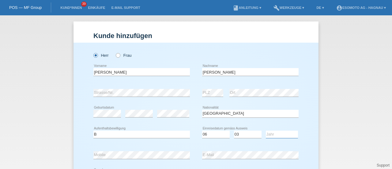
select select "2022"
click at [266, 130] on select "Jahr 2025 2024 2023 2022 2021 2020 2019 2018 2017 2016 2015 2014 2013 2012 2011…" at bounding box center [282, 133] width 32 height 7
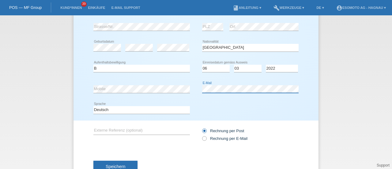
scroll to position [84, 0]
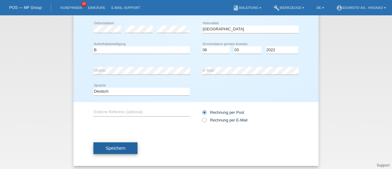
click at [116, 146] on span "Speichern" at bounding box center [116, 147] width 20 height 5
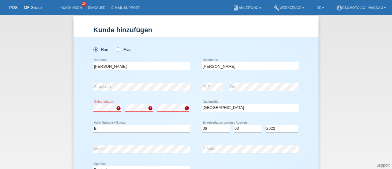
scroll to position [5, 0]
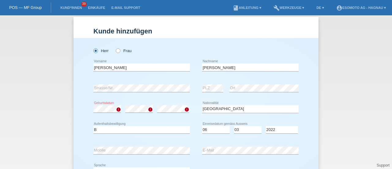
click at [194, 115] on div "error Geburtsdatum error error Bitte auswählen..." at bounding box center [195, 109] width 205 height 21
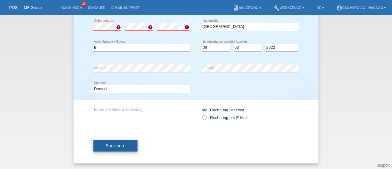
click at [116, 146] on span "Speichern" at bounding box center [116, 145] width 20 height 5
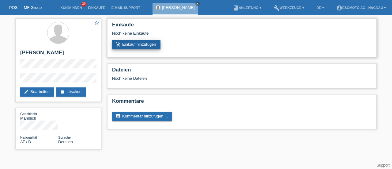
click at [130, 43] on link "add_shopping_cart Einkauf hinzufügen" at bounding box center [136, 44] width 48 height 9
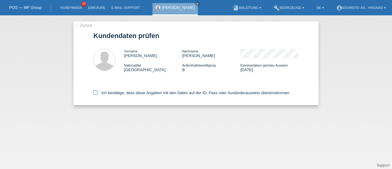
click at [94, 92] on icon at bounding box center [95, 92] width 4 height 4
click at [94, 92] on input "Ich bestätige, dass diese Angaben mit den Daten auf der ID, Pass oder Ausländer…" at bounding box center [95, 92] width 4 height 4
checkbox input "true"
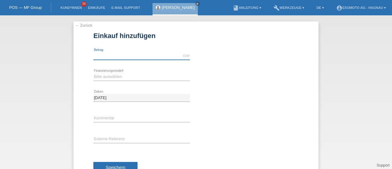
click at [103, 57] on input "text" at bounding box center [141, 56] width 96 height 8
type input "7600.00"
click at [108, 71] on div "Bitte auswählen Fixe Raten Kauf auf Rechnung mit Teilzahlungsoption error Finan…" at bounding box center [141, 76] width 96 height 21
click at [106, 75] on select "Bitte auswählen Fixe Raten Kauf auf Rechnung mit Teilzahlungsoption" at bounding box center [141, 76] width 96 height 7
select select "69"
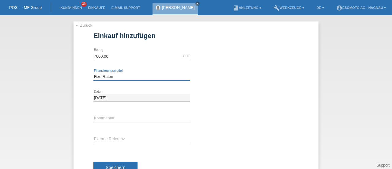
click at [93, 73] on select "Bitte auswählen Fixe Raten Kauf auf Rechnung mit Teilzahlungsoption" at bounding box center [141, 76] width 96 height 7
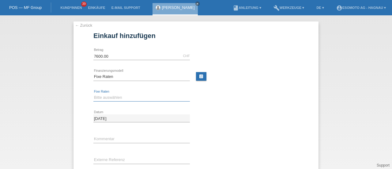
click at [104, 98] on select "Bitte auswählen 12 Raten 24 Raten 36 Raten 48 Raten" at bounding box center [141, 97] width 96 height 7
select select "140"
click at [93, 94] on select "Bitte auswählen 12 Raten 24 Raten 36 Raten 48 Raten" at bounding box center [141, 97] width 96 height 7
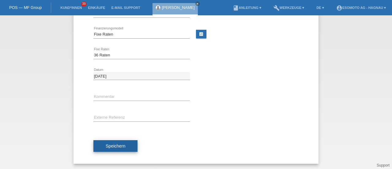
click at [106, 145] on span "Speichern" at bounding box center [116, 145] width 20 height 5
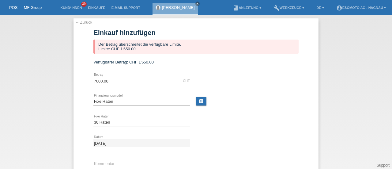
scroll to position [0, 0]
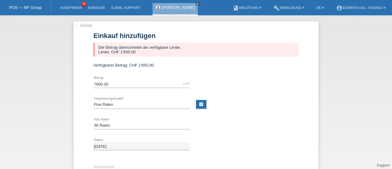
click at [82, 26] on link "← Zurück" at bounding box center [83, 25] width 17 height 5
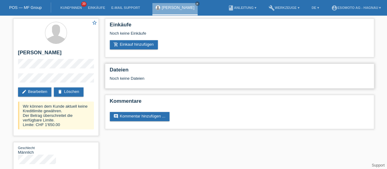
scroll to position [12, 0]
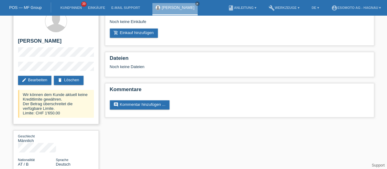
click at [34, 42] on h2 "[PERSON_NAME]" at bounding box center [56, 42] width 76 height 9
copy h2 "[PERSON_NAME]"
click at [74, 81] on link "delete Löschen" at bounding box center [68, 80] width 29 height 9
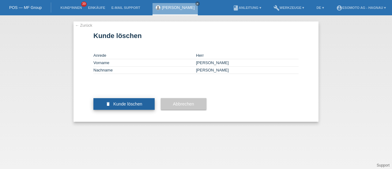
click at [135, 106] on span "Kunde löschen" at bounding box center [127, 103] width 29 height 5
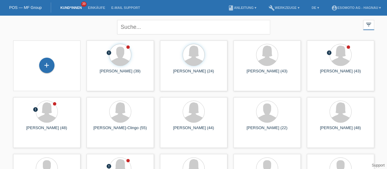
click at [31, 7] on link "POS — MF Group" at bounding box center [25, 7] width 32 height 5
click at [48, 66] on div "+" at bounding box center [46, 65] width 15 height 15
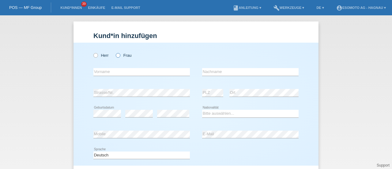
click at [119, 54] on label "Frau" at bounding box center [124, 55] width 16 height 5
click at [119, 54] on input "Frau" at bounding box center [118, 55] width 4 height 4
radio input "true"
click at [109, 72] on input "text" at bounding box center [141, 72] width 96 height 8
type input "[PERSON_NAME]"
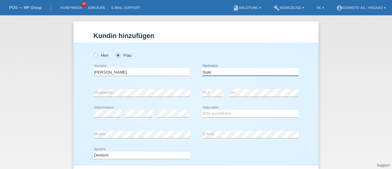
type input "Golic"
click at [207, 113] on select "Bitte auswählen... Schweiz Deutschland Liechtenstein Österreich ------------ Af…" at bounding box center [250, 113] width 96 height 7
select select "CH"
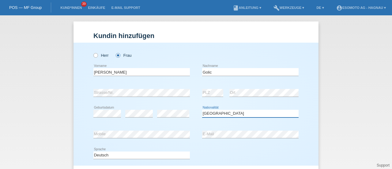
click at [202, 110] on select "Bitte auswählen... Schweiz Deutschland Liechtenstein Österreich ------------ Af…" at bounding box center [250, 113] width 96 height 7
click at [208, 138] on div "error E-Mail" at bounding box center [250, 134] width 96 height 21
click at [199, 151] on div "Deutsch Français Italiano English error Sprache" at bounding box center [195, 155] width 205 height 21
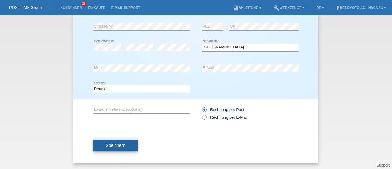
click at [119, 146] on span "Speichern" at bounding box center [116, 145] width 20 height 5
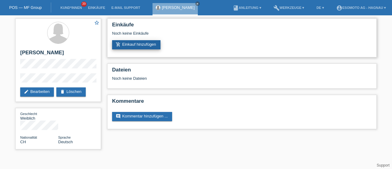
click at [133, 44] on link "add_shopping_cart Einkauf hinzufügen" at bounding box center [136, 44] width 48 height 9
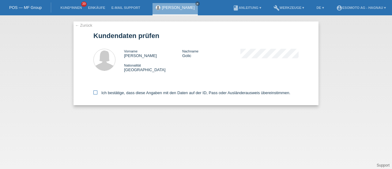
click at [96, 94] on icon at bounding box center [95, 92] width 4 height 4
click at [96, 94] on input "Ich bestätige, dass diese Angaben mit den Daten auf der ID, Pass oder Ausländer…" at bounding box center [95, 92] width 4 height 4
checkbox input "true"
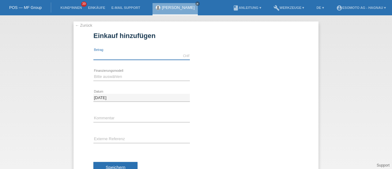
click at [115, 57] on input "text" at bounding box center [141, 56] width 96 height 8
type input "7600.00"
click at [113, 78] on select "Bitte auswählen Fixe Raten Kauf auf Rechnung mit Teilzahlungsoption" at bounding box center [141, 76] width 96 height 7
select select "69"
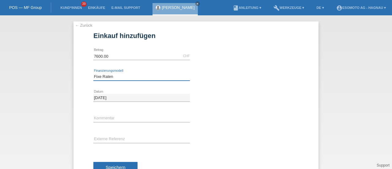
click at [93, 73] on select "Bitte auswählen Fixe Raten Kauf auf Rechnung mit Teilzahlungsoption" at bounding box center [141, 76] width 96 height 7
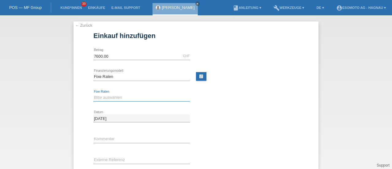
click at [103, 98] on select "Bitte auswählen 12 Raten 24 Raten 36 Raten 48 Raten" at bounding box center [141, 97] width 96 height 7
select select "140"
click at [93, 94] on select "Bitte auswählen 12 Raten 24 Raten 36 Raten 48 Raten" at bounding box center [141, 97] width 96 height 7
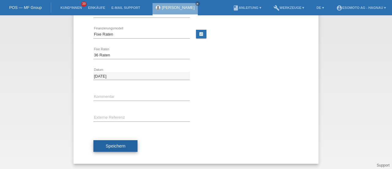
click at [107, 145] on span "Speichern" at bounding box center [116, 145] width 20 height 5
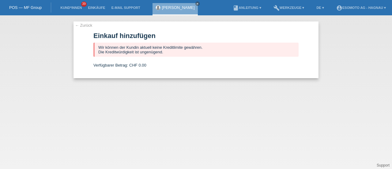
scroll to position [0, 0]
click at [80, 26] on link "← Zurück" at bounding box center [83, 25] width 17 height 5
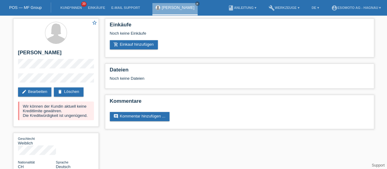
click at [30, 7] on link "POS — MF Group" at bounding box center [25, 7] width 32 height 5
click at [22, 8] on link "POS — MF Group" at bounding box center [25, 7] width 32 height 5
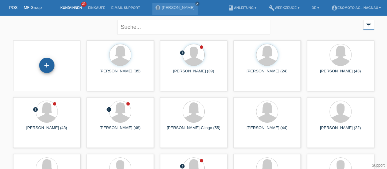
click at [50, 67] on div "+" at bounding box center [46, 65] width 15 height 15
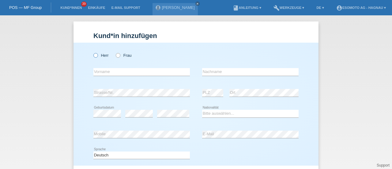
click at [93, 52] on icon at bounding box center [93, 52] width 0 height 0
click at [95, 55] on input "Herr" at bounding box center [95, 55] width 4 height 4
radio input "true"
click at [99, 74] on input "text" at bounding box center [141, 72] width 96 height 8
type input "Alejandro"
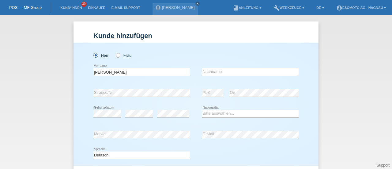
click at [125, 62] on div "Herr Frau" at bounding box center [141, 55] width 96 height 13
click at [203, 74] on input "text" at bounding box center [250, 72] width 96 height 8
type input "[PERSON_NAME]"
click at [210, 112] on select "Bitte auswählen... Schweiz Deutschland Liechtenstein Österreich ------------ Af…" at bounding box center [250, 113] width 96 height 7
select select "ES"
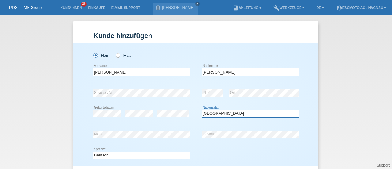
click at [202, 110] on select "Bitte auswählen... Schweiz Deutschland Liechtenstein Österreich ------------ Af…" at bounding box center [250, 113] width 96 height 7
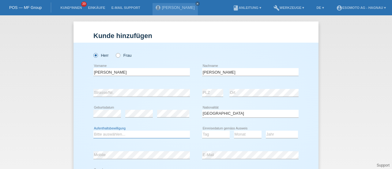
click at [127, 134] on select "Bitte auswählen... C B B - Flüchtlingsstatus Andere" at bounding box center [141, 133] width 96 height 7
select select "B"
click at [93, 130] on select "Bitte auswählen... C B B - Flüchtlingsstatus Andere" at bounding box center [141, 133] width 96 height 7
click at [206, 135] on select "Tag 01 02 03 04 05 06 07 08 09 10 11" at bounding box center [216, 133] width 28 height 7
select select "16"
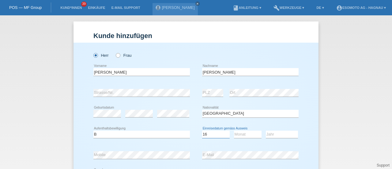
click at [202, 130] on select "Tag 01 02 03 04 05 06 07 08 09 10 11" at bounding box center [216, 133] width 28 height 7
click at [244, 135] on select "Monat 01 02 03 04 05 06 07 08 09 10 11" at bounding box center [248, 133] width 28 height 7
select select "07"
click at [234, 130] on select "Monat 01 02 03 04 05 06 07 08 09 10 11" at bounding box center [248, 133] width 28 height 7
click at [270, 133] on select "Jahr 2025 2024 2023 2022 2021 2020 2019 2018 2017 2016 2015 2014 2013 2012 2011…" at bounding box center [282, 133] width 32 height 7
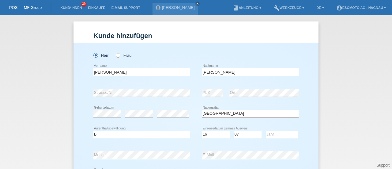
select select "2020"
click at [266, 130] on select "Jahr 2025 2024 2023 2022 2021 2020 2019 2018 2017 2016 2015 2014 2013 2012 2011…" at bounding box center [282, 133] width 32 height 7
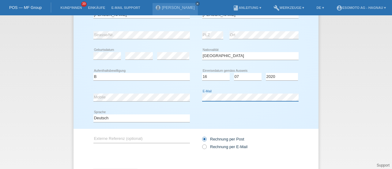
scroll to position [87, 0]
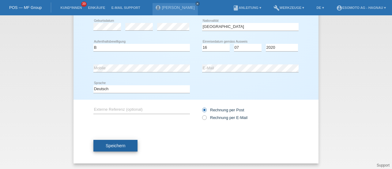
click at [110, 144] on span "Speichern" at bounding box center [116, 145] width 20 height 5
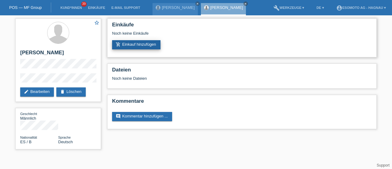
click at [136, 46] on link "add_shopping_cart Einkauf hinzufügen" at bounding box center [136, 44] width 48 height 9
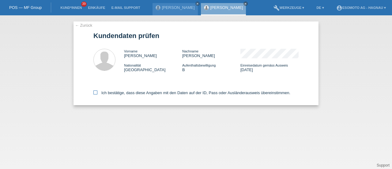
click at [95, 92] on icon at bounding box center [95, 92] width 4 height 4
click at [95, 92] on input "Ich bestätige, dass diese Angaben mit den Daten auf der ID, Pass oder Ausländer…" at bounding box center [95, 92] width 4 height 4
checkbox input "true"
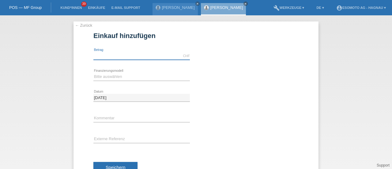
click at [115, 55] on input "text" at bounding box center [141, 56] width 96 height 8
type input "7600.00"
click at [119, 78] on select "Bitte auswählen Fixe Raten Kauf auf Rechnung mit Teilzahlungsoption" at bounding box center [141, 76] width 96 height 7
select select "69"
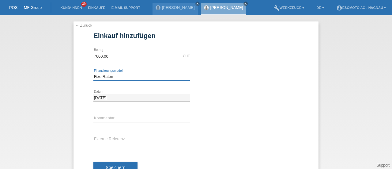
click at [93, 73] on select "Bitte auswählen Fixe Raten Kauf auf Rechnung mit Teilzahlungsoption" at bounding box center [141, 76] width 96 height 7
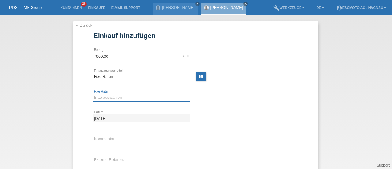
click at [108, 96] on select "Bitte auswählen 12 Raten 24 Raten 36 Raten 48 Raten" at bounding box center [141, 97] width 96 height 7
select select "140"
click at [93, 94] on select "Bitte auswählen 12 Raten 24 Raten 36 Raten 48 Raten" at bounding box center [141, 97] width 96 height 7
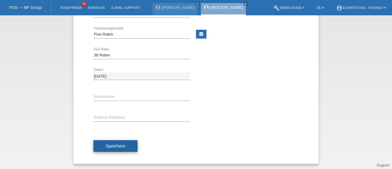
click at [106, 143] on span "Speichern" at bounding box center [116, 145] width 20 height 5
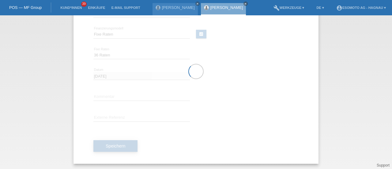
scroll to position [0, 0]
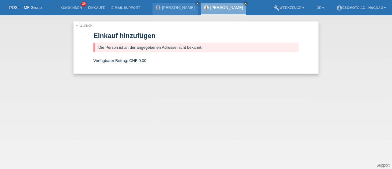
click at [82, 26] on link "← Zurück" at bounding box center [83, 25] width 17 height 5
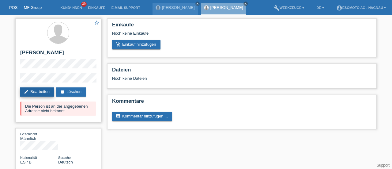
click at [36, 94] on link "edit Bearbeiten" at bounding box center [37, 91] width 34 height 9
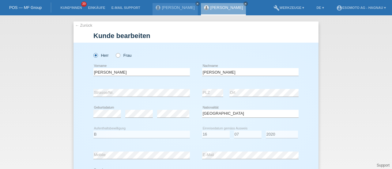
select select "ES"
select select "B"
select select "16"
select select "07"
select select "2020"
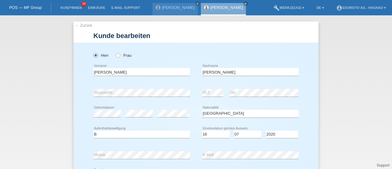
click at [189, 105] on div "error Geburtsdatum error error Bitte auswählen..." at bounding box center [195, 113] width 205 height 21
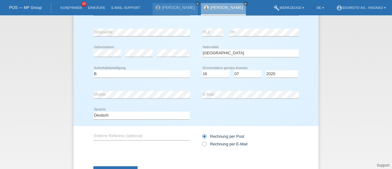
scroll to position [87, 0]
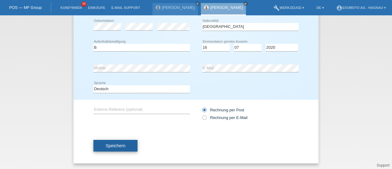
click at [118, 143] on span "Speichern" at bounding box center [116, 145] width 20 height 5
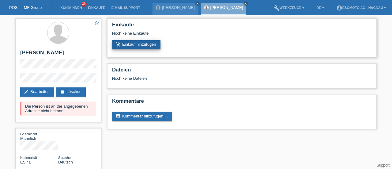
click at [142, 43] on link "add_shopping_cart Einkauf hinzufügen" at bounding box center [136, 44] width 48 height 9
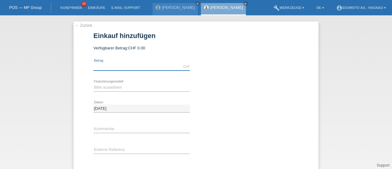
click at [102, 68] on input "text" at bounding box center [141, 67] width 96 height 8
type input "7600.00"
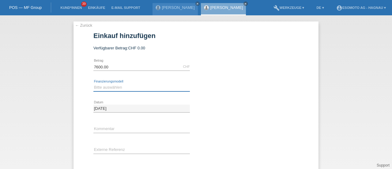
click at [104, 87] on select "Bitte auswählen Fixe Raten Kauf auf Rechnung mit Teilzahlungsoption" at bounding box center [141, 87] width 96 height 7
select select "69"
click at [93, 84] on select "Bitte auswählen Fixe Raten Kauf auf Rechnung mit Teilzahlungsoption" at bounding box center [141, 87] width 96 height 7
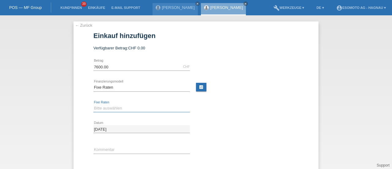
click at [100, 109] on select "Bitte auswählen 12 Raten 24 Raten 36 Raten 48 Raten" at bounding box center [141, 107] width 96 height 7
select select "140"
click at [93, 104] on select "Bitte auswählen 12 Raten 24 Raten 36 Raten 48 Raten" at bounding box center [141, 107] width 96 height 7
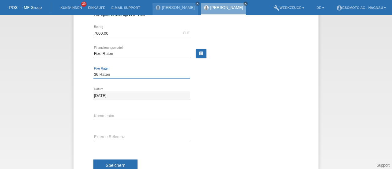
scroll to position [53, 0]
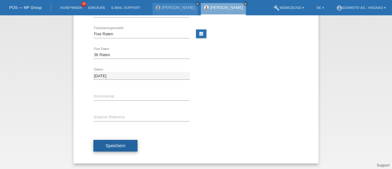
click at [120, 146] on span "Speichern" at bounding box center [116, 145] width 20 height 5
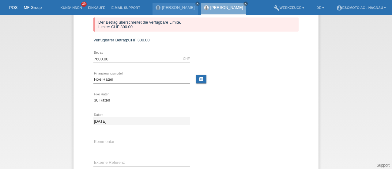
scroll to position [0, 0]
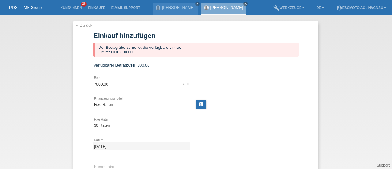
click at [81, 24] on link "← Zurück" at bounding box center [83, 25] width 17 height 5
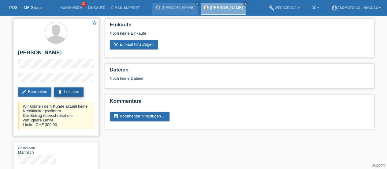
click at [77, 89] on link "delete Löschen" at bounding box center [68, 91] width 29 height 9
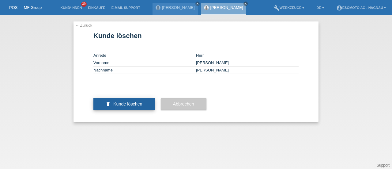
click at [130, 106] on span "Kunde löschen" at bounding box center [127, 103] width 29 height 5
